Goal: Task Accomplishment & Management: Complete application form

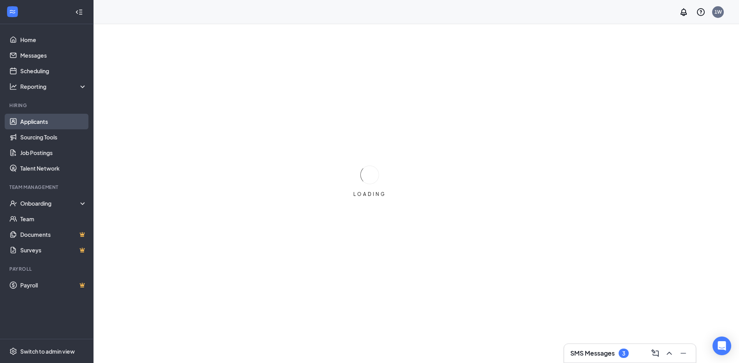
click at [57, 124] on link "Applicants" at bounding box center [53, 122] width 67 height 16
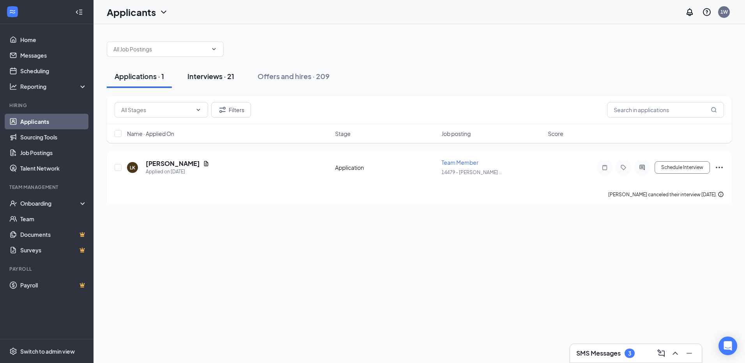
click at [218, 76] on div "Interviews · 21" at bounding box center [210, 76] width 47 height 10
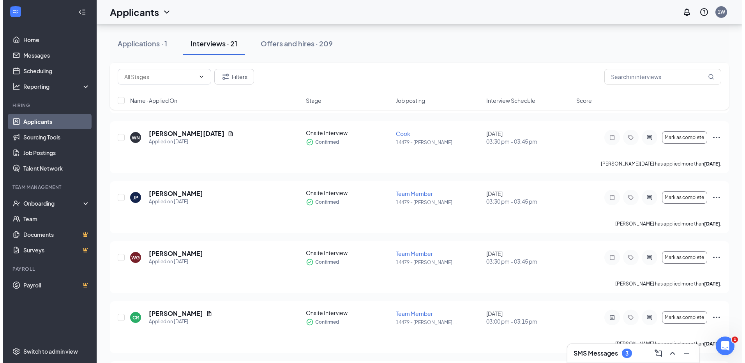
scroll to position [390, 0]
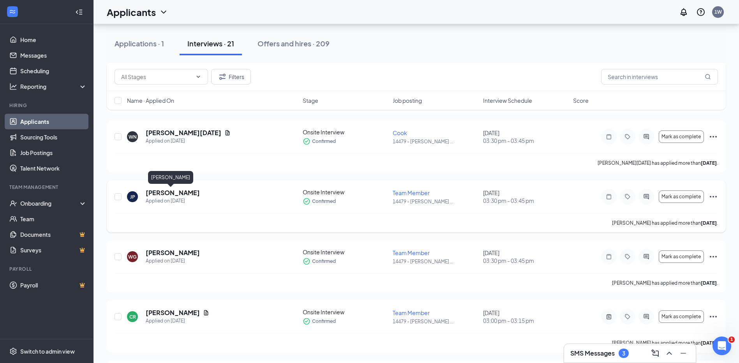
click at [167, 193] on h5 "[PERSON_NAME]" at bounding box center [173, 193] width 54 height 9
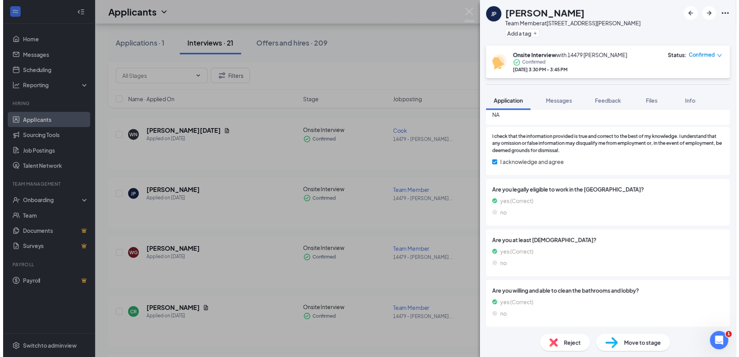
scroll to position [274, 0]
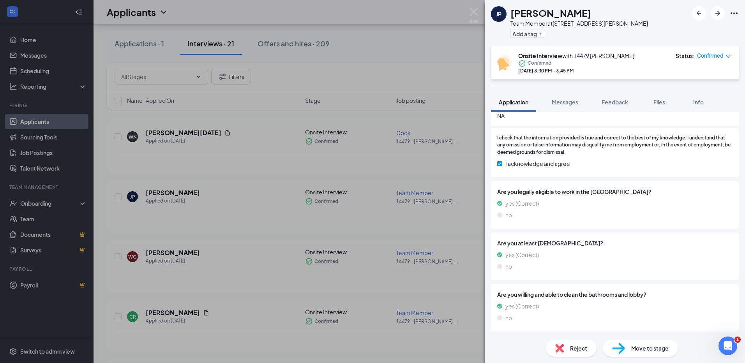
click at [451, 43] on div "[PERSON_NAME] Team Member at [STREET_ADDRESS][PERSON_NAME] Add a tag Onsite Int…" at bounding box center [372, 181] width 745 height 363
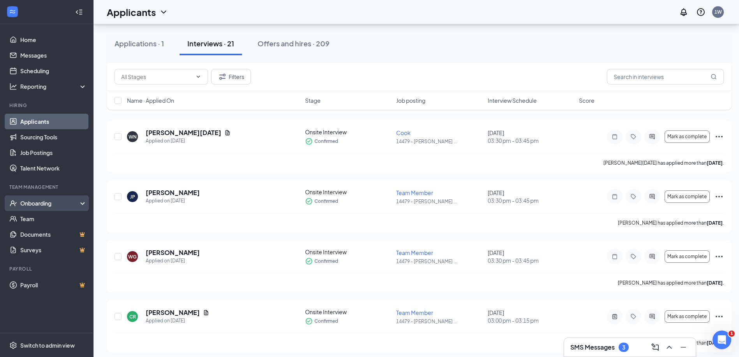
click at [44, 206] on div "Onboarding" at bounding box center [50, 204] width 60 height 8
click at [35, 216] on link "Overview" at bounding box center [53, 219] width 67 height 16
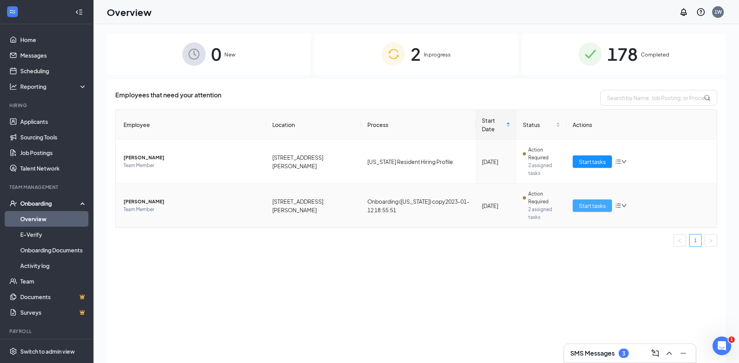
click at [592, 201] on span "Start tasks" at bounding box center [592, 205] width 27 height 9
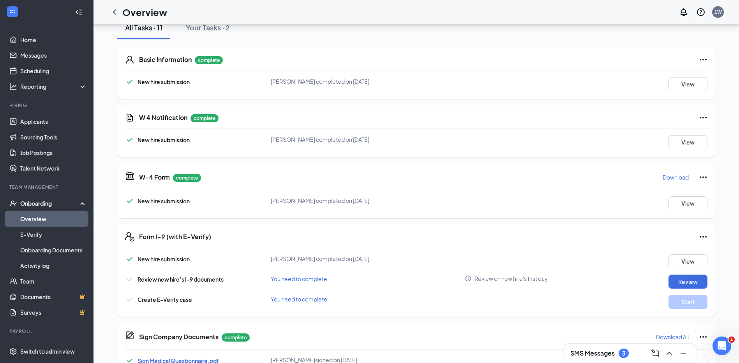
scroll to position [117, 0]
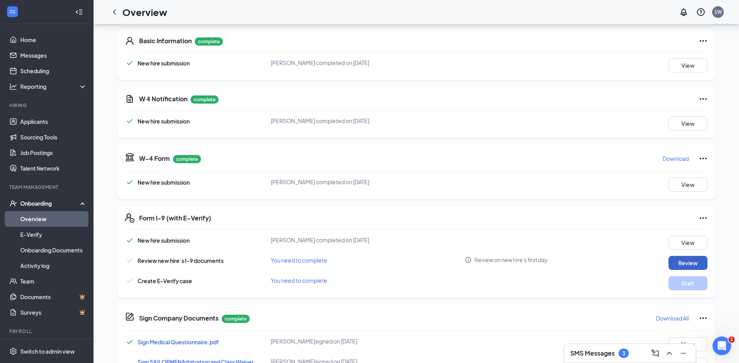
click at [696, 266] on button "Review" at bounding box center [688, 263] width 39 height 14
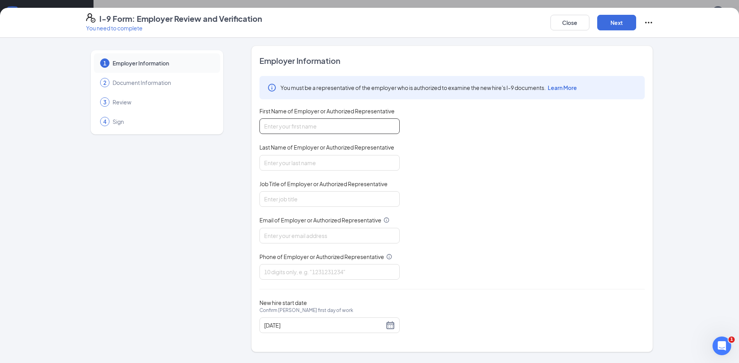
click at [303, 129] on input "First Name of Employer or Authorized Representative" at bounding box center [330, 126] width 140 height 16
type input "[PERSON_NAME]"
type input "[EMAIL_ADDRESS][DOMAIN_NAME]"
type input "3217460196"
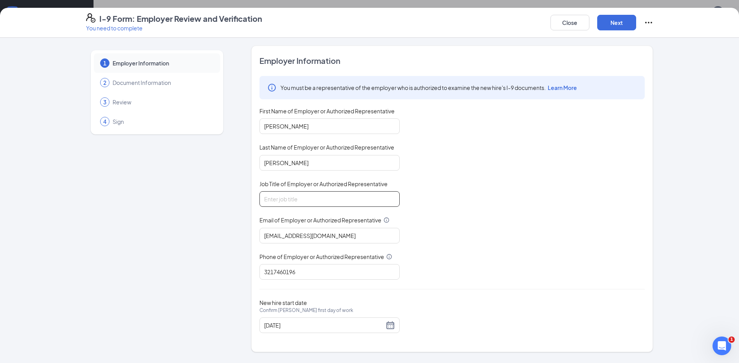
click at [313, 201] on input "Job Title of Employer or Authorized Representative" at bounding box center [330, 199] width 140 height 16
type input "Restaurant GM"
drag, startPoint x: 316, startPoint y: 277, endPoint x: 64, endPoint y: 250, distance: 253.6
click at [64, 250] on div "1 Employer Information 2 Document Information 3 Review 4 Sign Employer Informat…" at bounding box center [369, 200] width 739 height 325
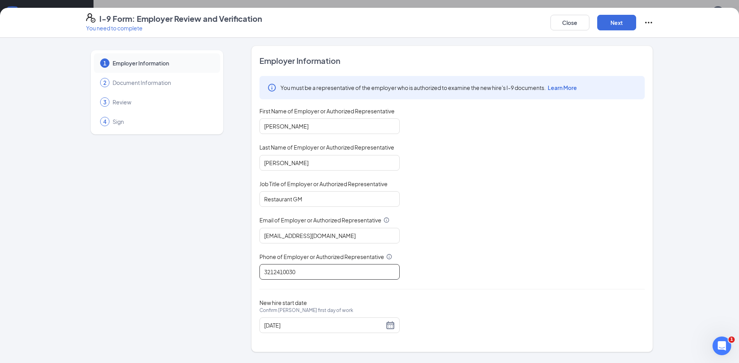
scroll to position [247, 0]
type input "3212410030"
click at [612, 24] on button "Next" at bounding box center [616, 23] width 39 height 16
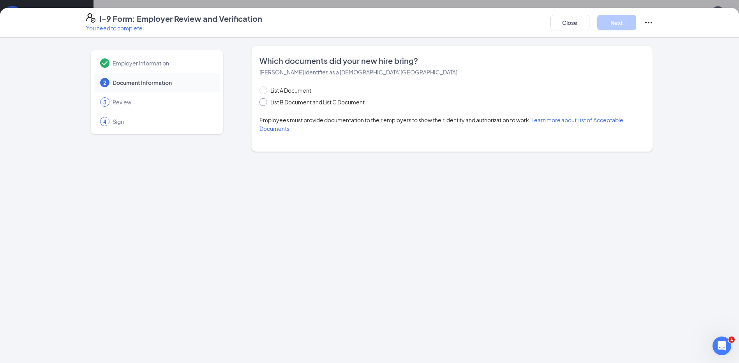
click at [265, 102] on input "List B Document and List C Document" at bounding box center [262, 100] width 5 height 5
radio input "true"
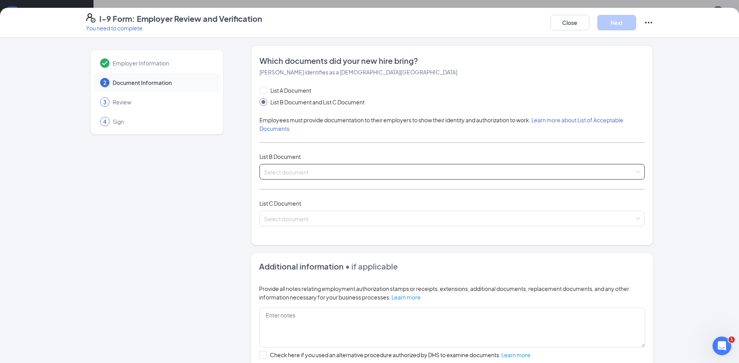
click at [303, 173] on input "search" at bounding box center [449, 170] width 371 height 12
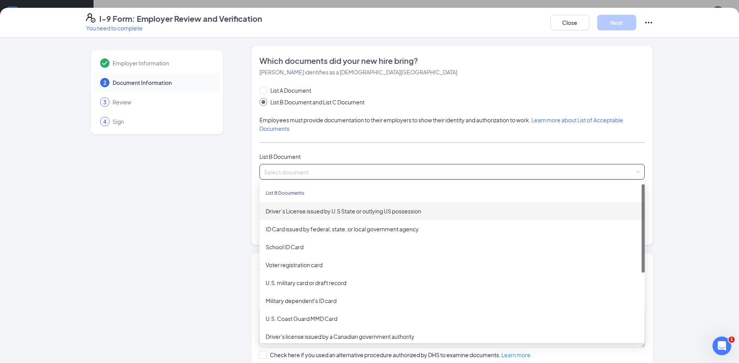
click at [311, 212] on div "Driver’s License issued by U.S State or outlying US possession" at bounding box center [452, 211] width 373 height 9
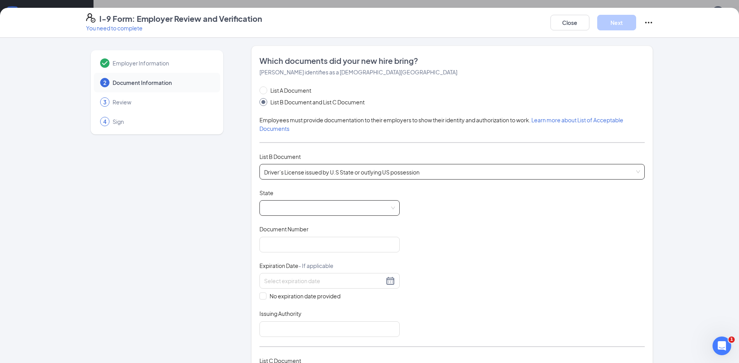
click at [296, 205] on span at bounding box center [329, 208] width 131 height 15
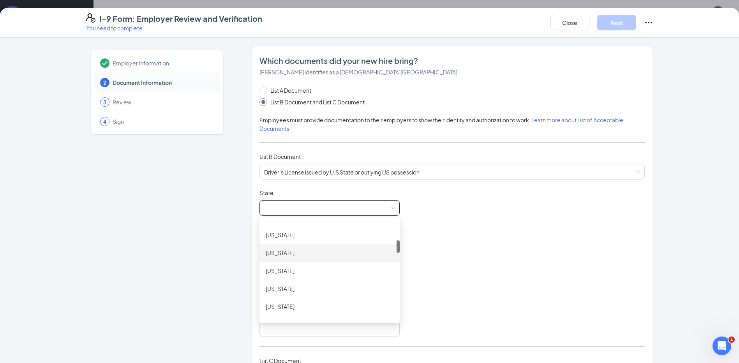
click at [289, 253] on div "[US_STATE]" at bounding box center [330, 253] width 128 height 9
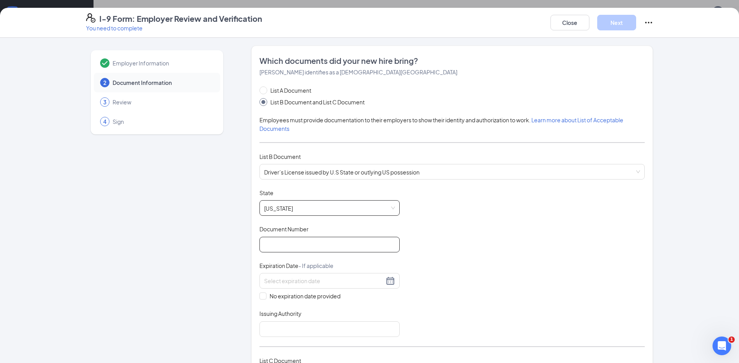
click at [296, 249] on input "Document Number" at bounding box center [330, 245] width 140 height 16
type input "M420438014110"
click at [288, 283] on input at bounding box center [324, 281] width 120 height 9
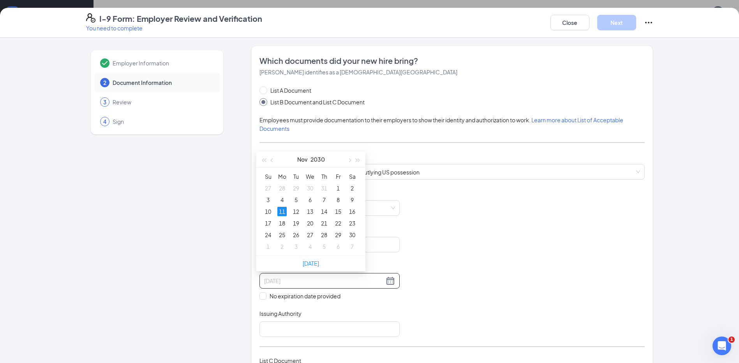
click at [281, 212] on div "11" at bounding box center [281, 211] width 9 height 9
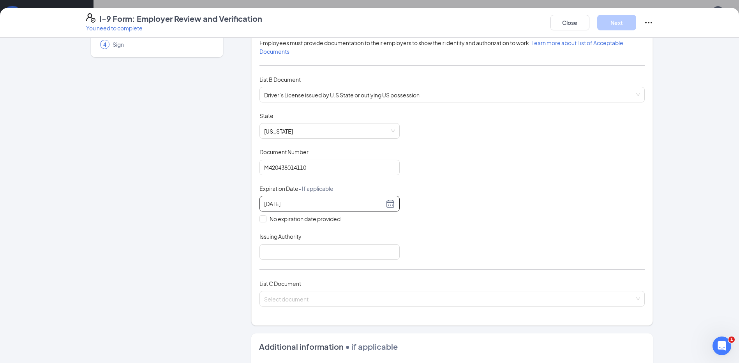
scroll to position [78, 0]
type input "[DATE]"
click at [280, 246] on input "Issuing Authority" at bounding box center [330, 252] width 140 height 16
type input "DMV"
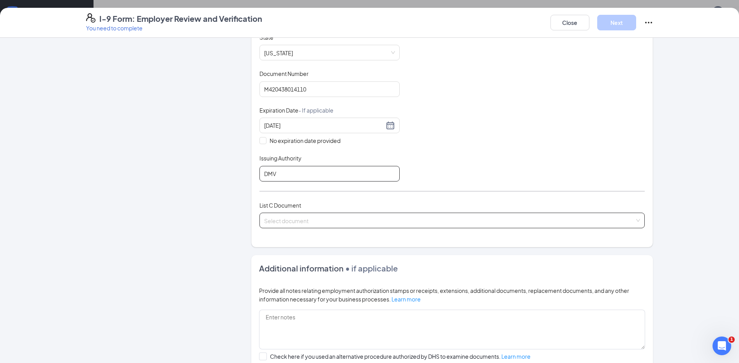
scroll to position [156, 0]
click at [290, 217] on input "search" at bounding box center [449, 219] width 371 height 12
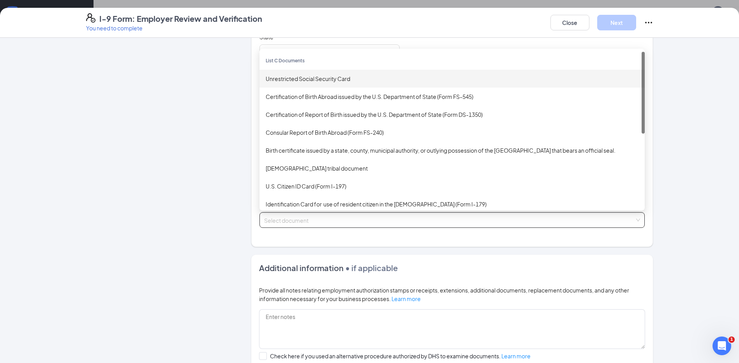
click at [318, 78] on div "Unrestricted Social Security Card" at bounding box center [452, 78] width 373 height 9
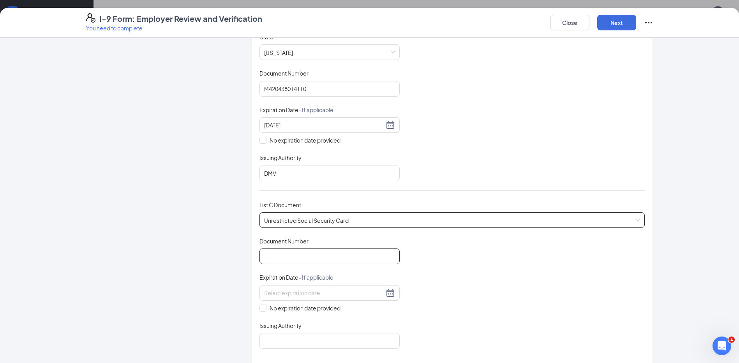
click at [300, 256] on input "Document Number" at bounding box center [330, 257] width 140 height 16
type input "771078144"
click at [260, 310] on span at bounding box center [263, 308] width 7 height 7
click at [260, 310] on input "No expiration date provided" at bounding box center [262, 307] width 5 height 5
checkbox input "true"
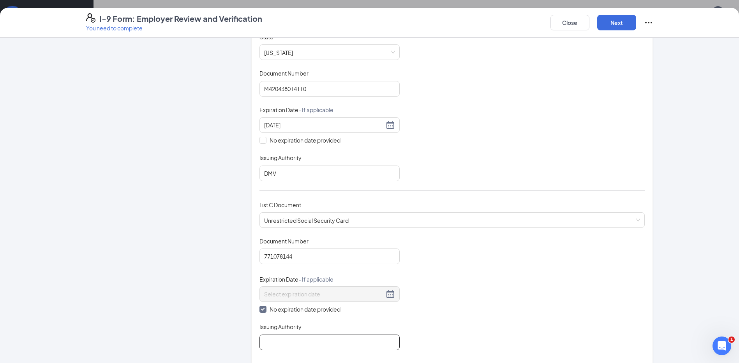
click at [292, 344] on input "Issuing Authority" at bounding box center [330, 343] width 140 height 16
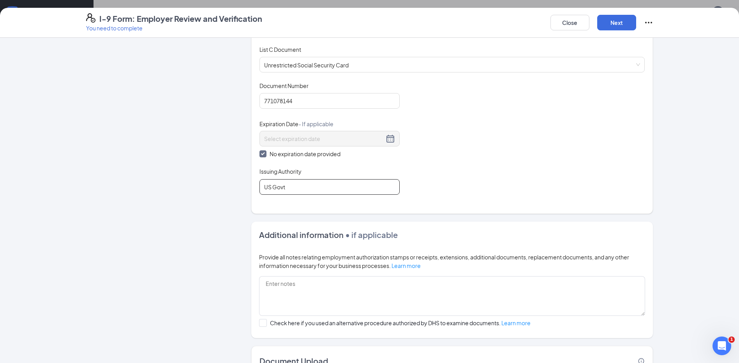
scroll to position [312, 0]
drag, startPoint x: 299, startPoint y: 185, endPoint x: -2, endPoint y: 211, distance: 301.9
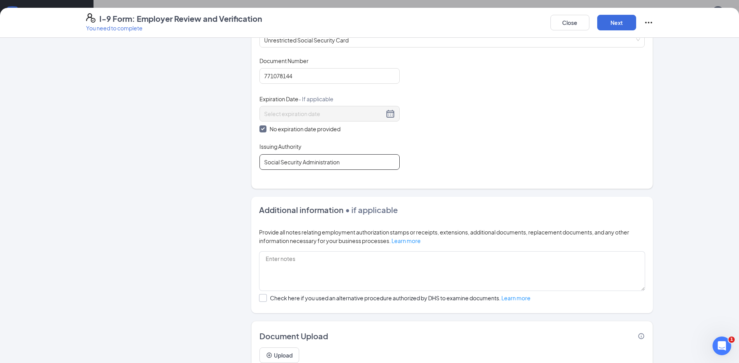
scroll to position [368, 0]
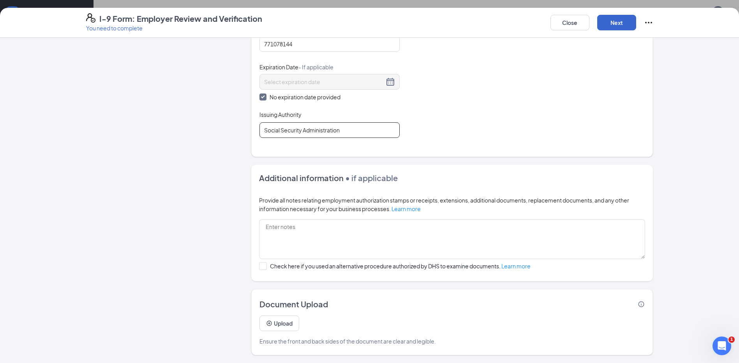
type input "Social Security Administration"
click at [615, 25] on button "Next" at bounding box center [616, 23] width 39 height 16
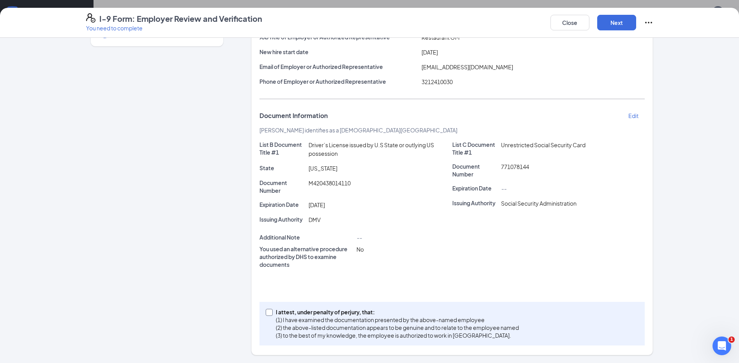
click at [266, 312] on input "I attest, under penalty of [PERSON_NAME], that: (1) I have examined the documen…" at bounding box center [268, 311] width 5 height 5
checkbox input "true"
click at [612, 24] on button "Next" at bounding box center [616, 23] width 39 height 16
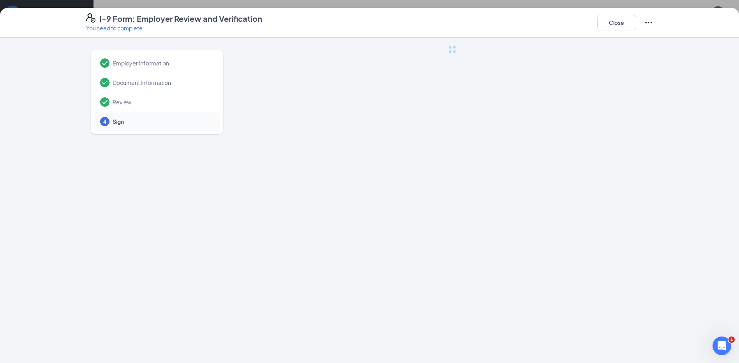
scroll to position [0, 0]
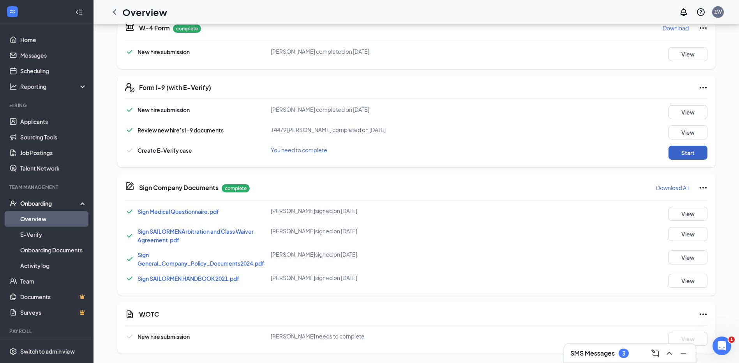
click at [696, 154] on button "Start" at bounding box center [688, 153] width 39 height 14
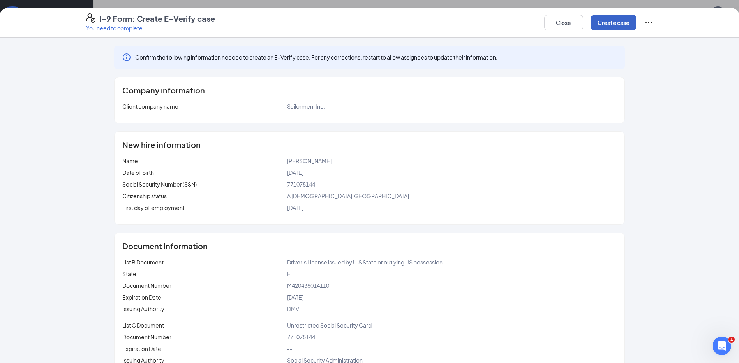
click at [615, 19] on button "Create case" at bounding box center [613, 23] width 45 height 16
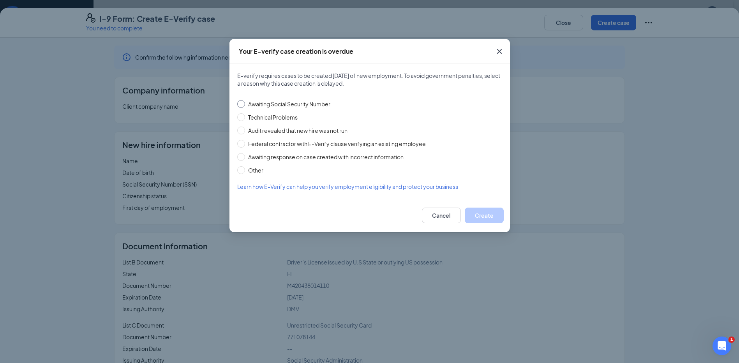
click at [250, 104] on span "Awaiting Social Security Number" at bounding box center [289, 104] width 88 height 9
click at [245, 104] on input "Awaiting Social Security Number" at bounding box center [241, 104] width 8 height 8
radio input "true"
click at [493, 217] on button "Create" at bounding box center [484, 216] width 39 height 16
